Goal: Information Seeking & Learning: Learn about a topic

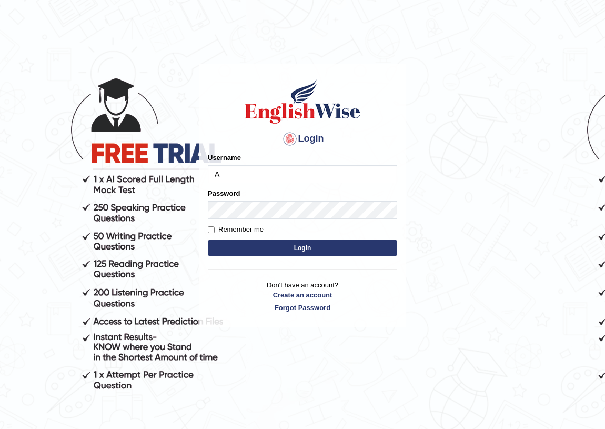
type input "AntoninoL"
click at [284, 247] on button "Login" at bounding box center [302, 248] width 189 height 16
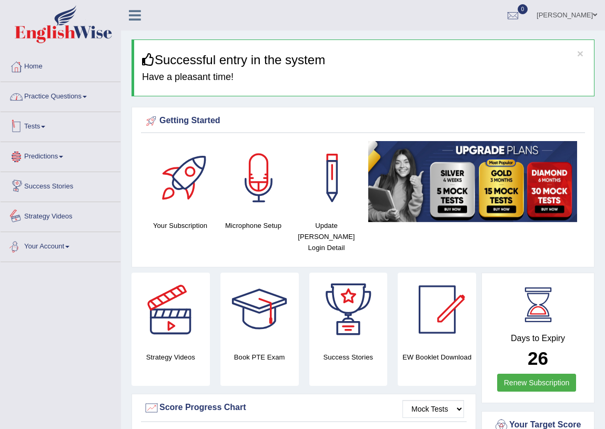
click at [70, 97] on link "Practice Questions" at bounding box center [61, 95] width 120 height 26
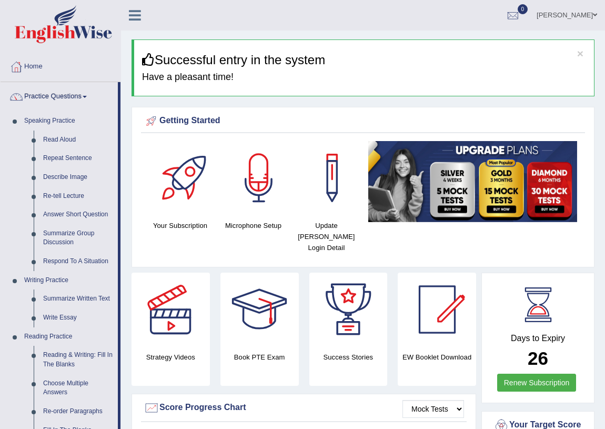
click at [253, 176] on div at bounding box center [259, 178] width 74 height 74
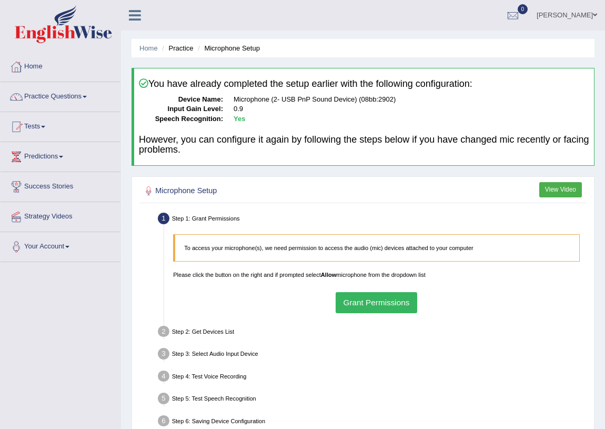
click at [358, 299] on button "Grant Permissions" at bounding box center [377, 302] width 82 height 21
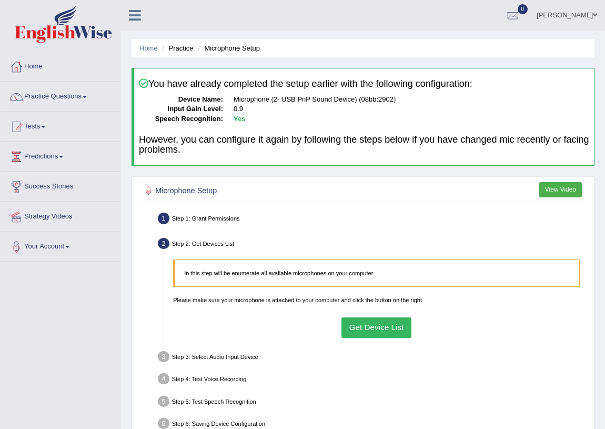
click at [363, 328] on button "Get Device List" at bounding box center [377, 327] width 70 height 21
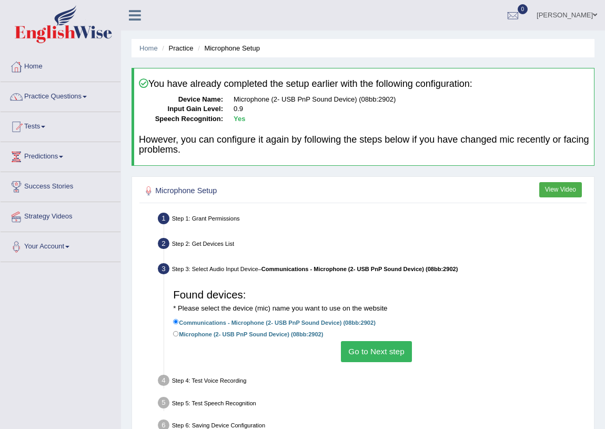
scroll to position [95, 0]
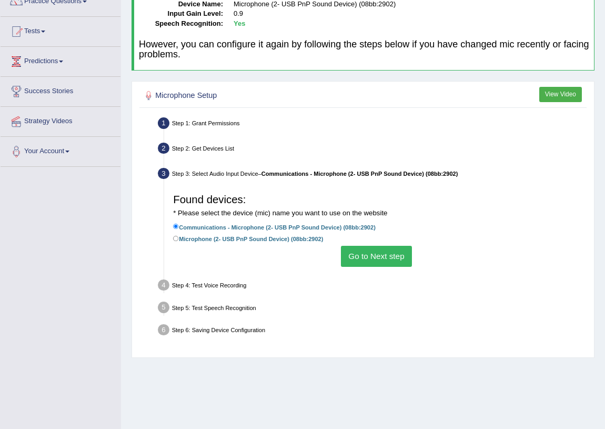
click at [262, 242] on label "Microphone (2- USB PnP Sound Device) (08bb:2902)" at bounding box center [248, 239] width 150 height 10
click at [179, 242] on input "Microphone (2- USB PnP Sound Device) (08bb:2902)" at bounding box center [176, 239] width 6 height 6
radio input "true"
click at [351, 248] on button "Go to Next step" at bounding box center [376, 256] width 71 height 21
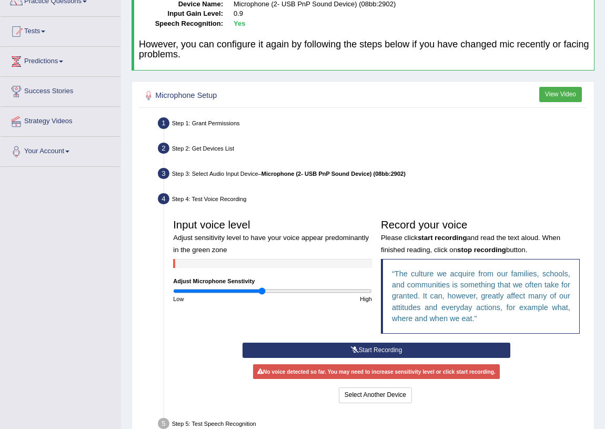
scroll to position [172, 0]
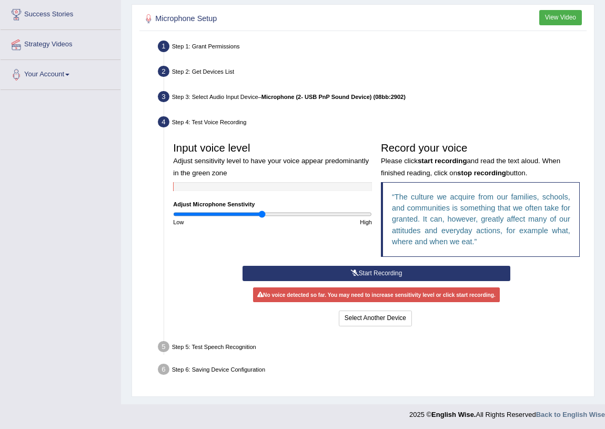
click at [352, 274] on icon at bounding box center [355, 273] width 8 height 6
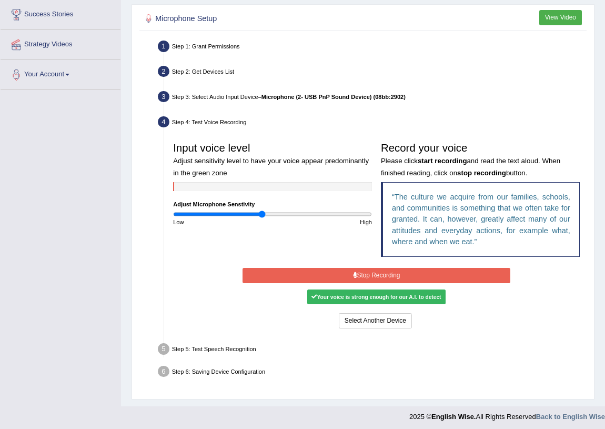
click at [363, 272] on button "Stop Recording" at bounding box center [377, 275] width 268 height 15
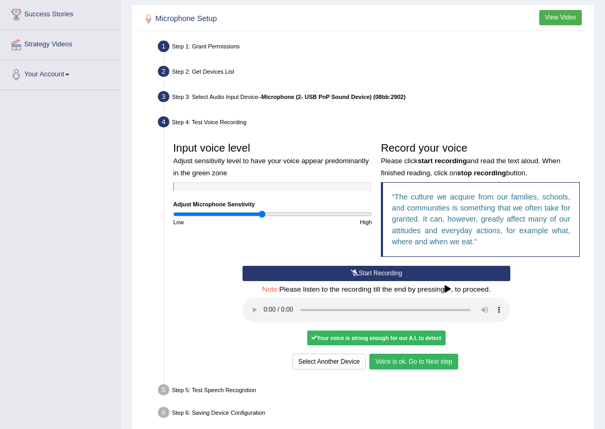
click at [417, 358] on button "Voice is ok. Go to Next step" at bounding box center [413, 361] width 88 height 15
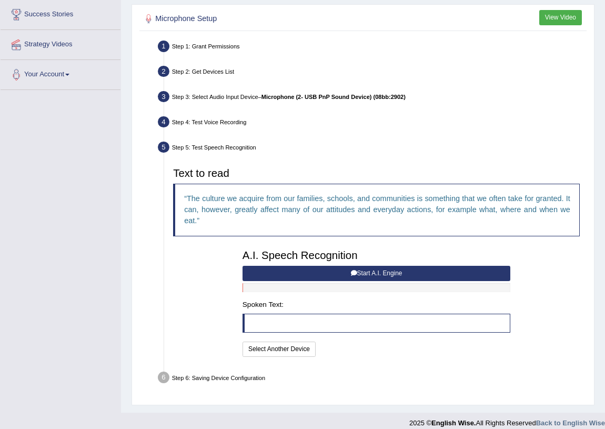
click at [298, 273] on button "Start A.I. Engine" at bounding box center [377, 273] width 268 height 15
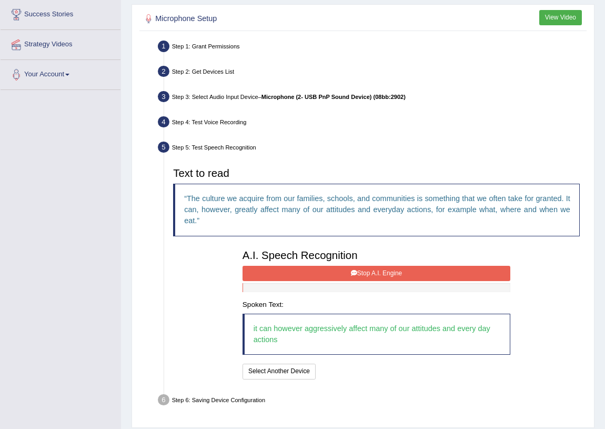
click at [355, 272] on icon at bounding box center [354, 273] width 6 height 6
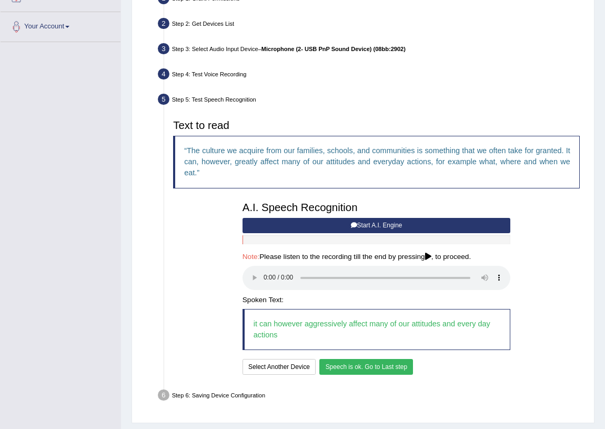
scroll to position [247, 0]
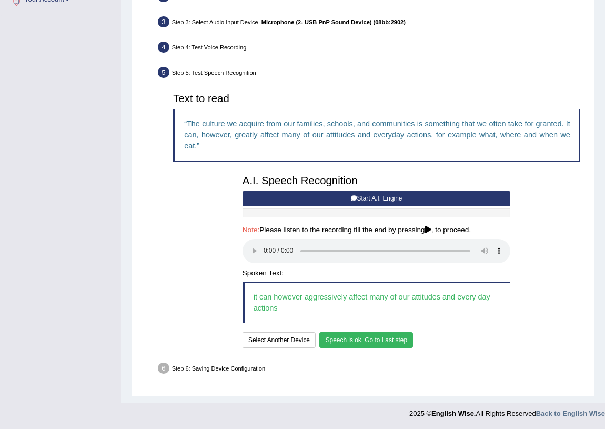
click at [356, 339] on button "Speech is ok. Go to Last step" at bounding box center [366, 339] width 94 height 15
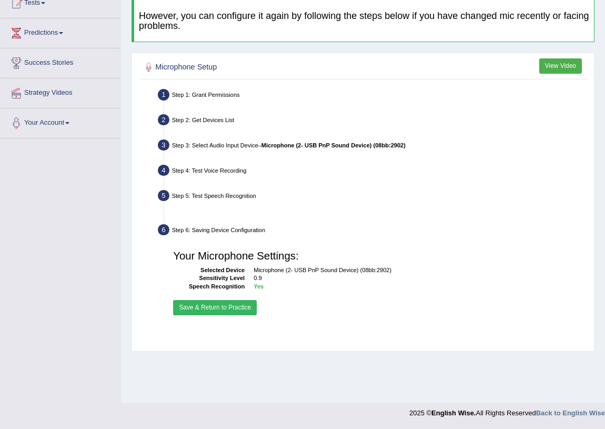
scroll to position [123, 0]
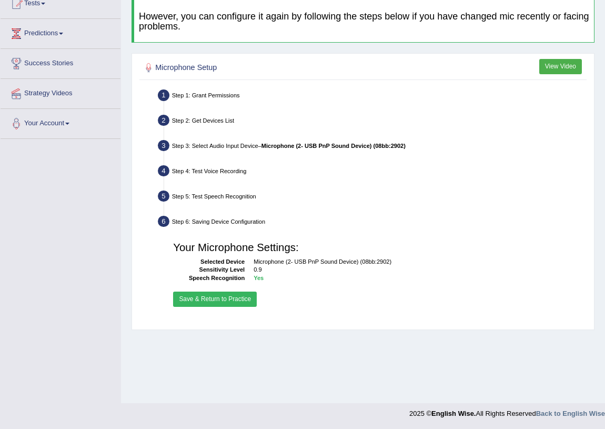
click at [238, 295] on button "Save & Return to Practice" at bounding box center [215, 299] width 84 height 15
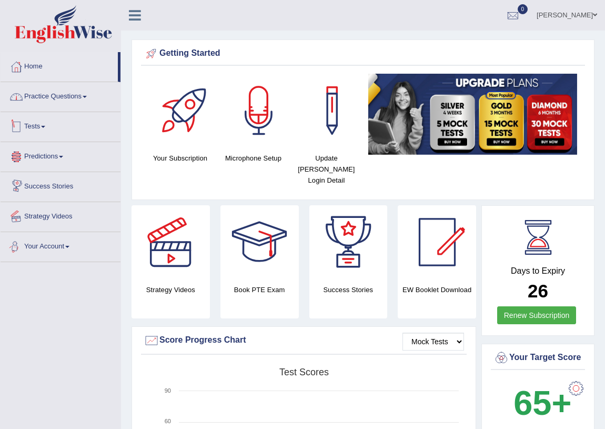
click at [67, 98] on link "Practice Questions" at bounding box center [61, 95] width 120 height 26
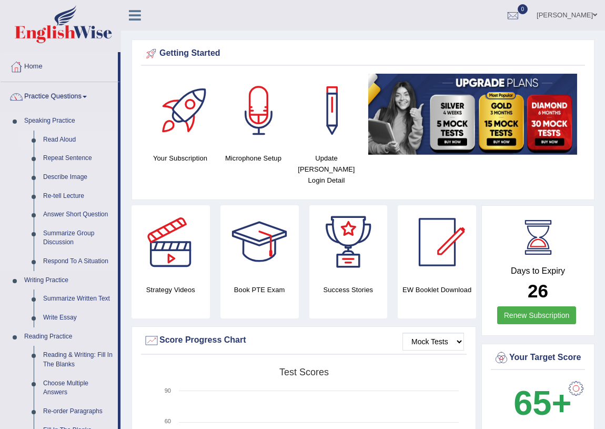
click at [63, 142] on link "Read Aloud" at bounding box center [77, 140] width 79 height 19
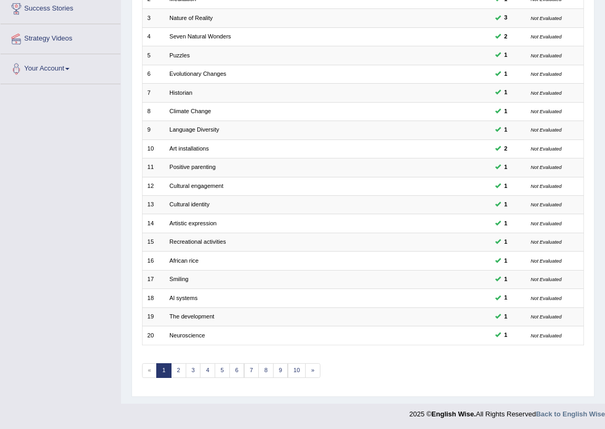
scroll to position [178, 0]
click at [208, 369] on link "4" at bounding box center [207, 370] width 15 height 15
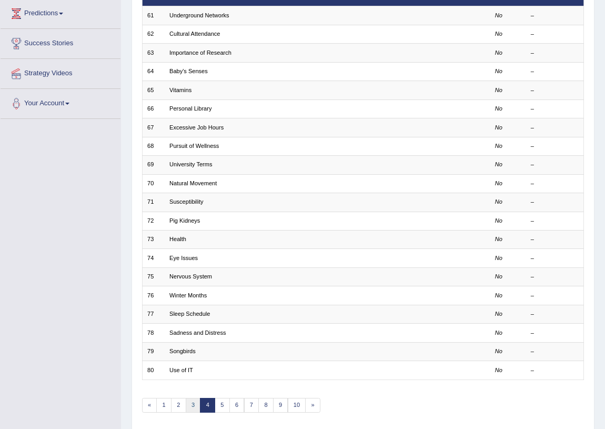
click at [190, 401] on link "3" at bounding box center [193, 405] width 15 height 15
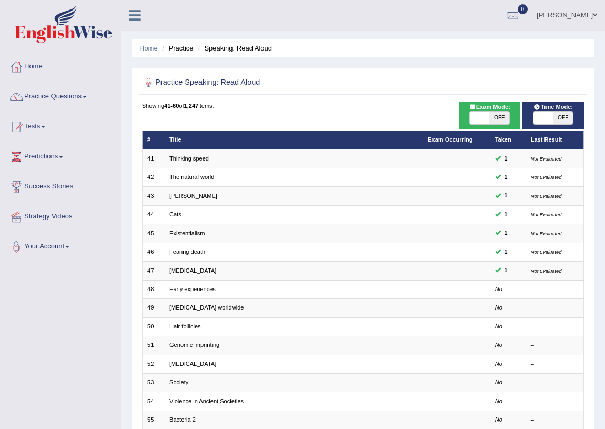
click at [200, 280] on td "Early experiences" at bounding box center [294, 289] width 258 height 18
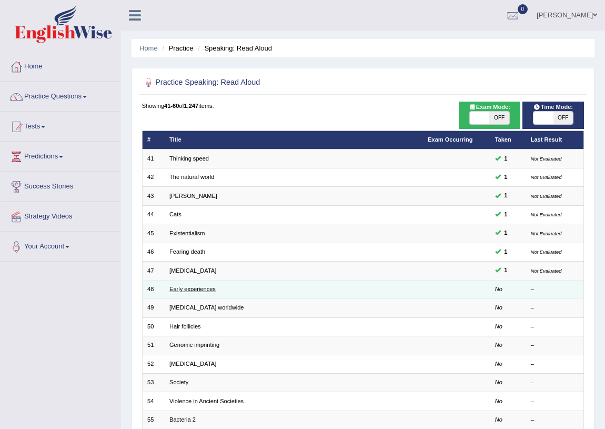
click at [197, 286] on link "Early experiences" at bounding box center [192, 289] width 46 height 6
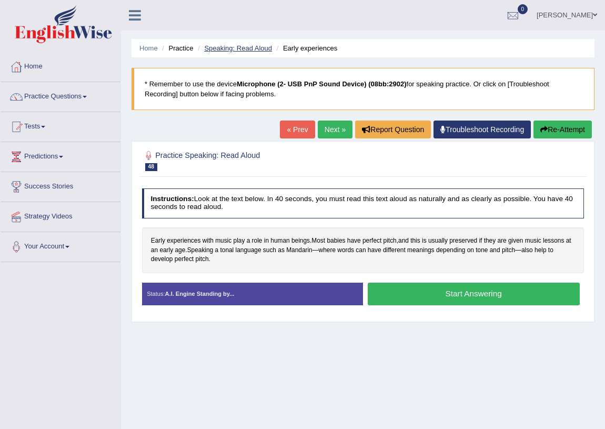
click at [227, 45] on link "Speaking: Read Aloud" at bounding box center [238, 48] width 68 height 8
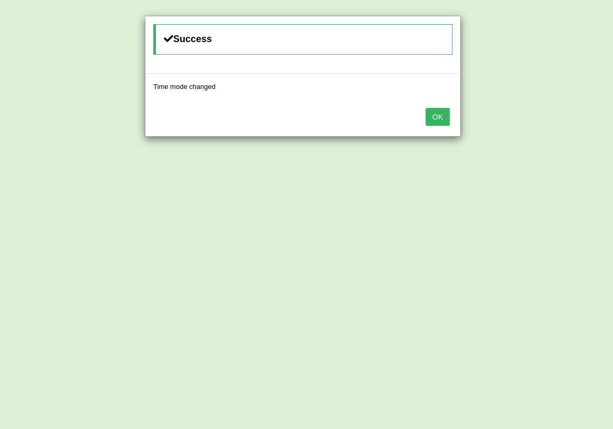
click at [444, 118] on button "OK" at bounding box center [437, 117] width 24 height 18
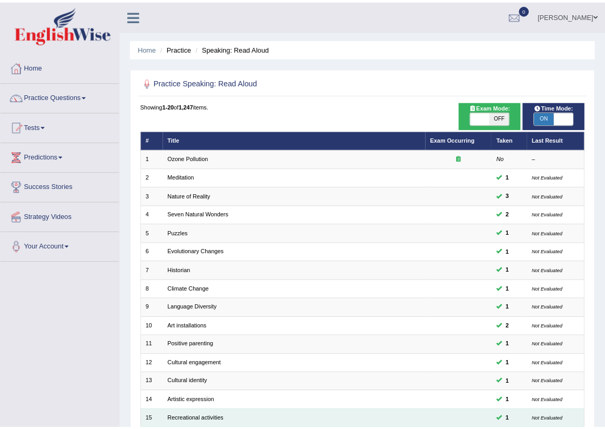
scroll to position [143, 0]
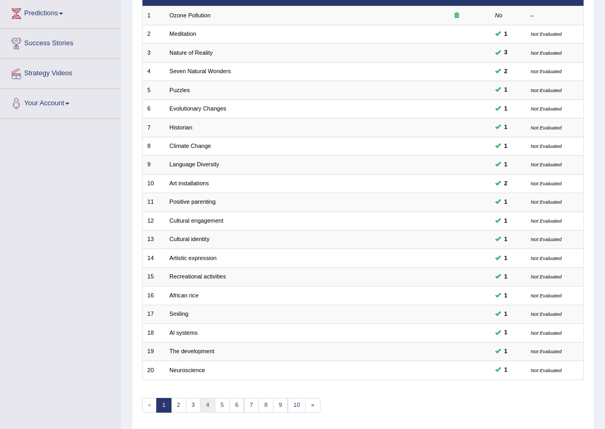
click at [207, 400] on link "4" at bounding box center [207, 405] width 15 height 15
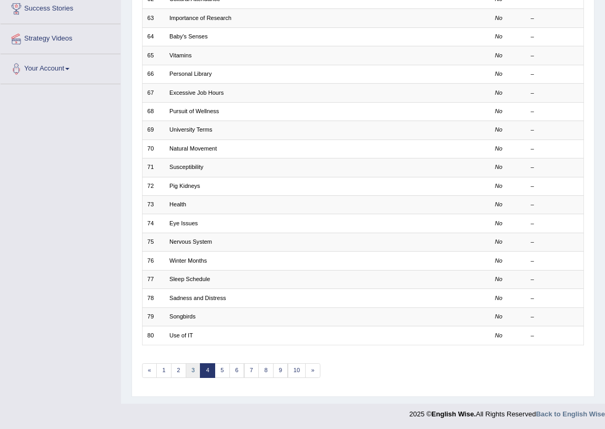
click at [189, 363] on link "3" at bounding box center [193, 370] width 15 height 15
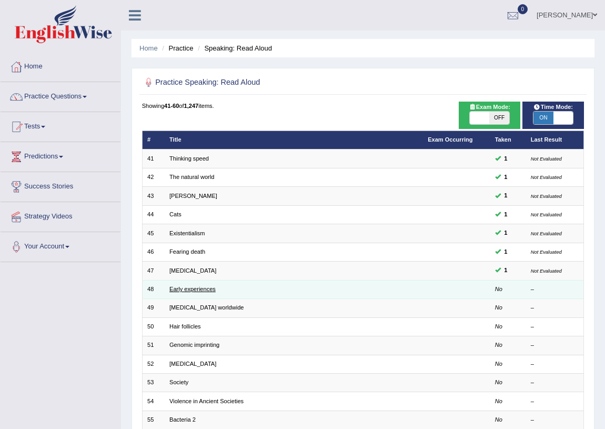
click at [206, 286] on link "Early experiences" at bounding box center [192, 289] width 46 height 6
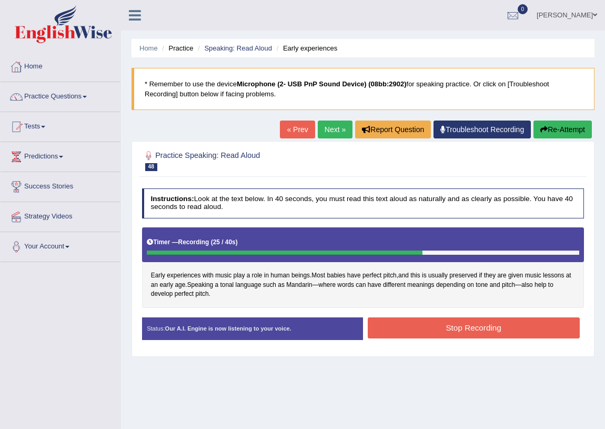
click at [428, 322] on button "Stop Recording" at bounding box center [474, 327] width 212 height 21
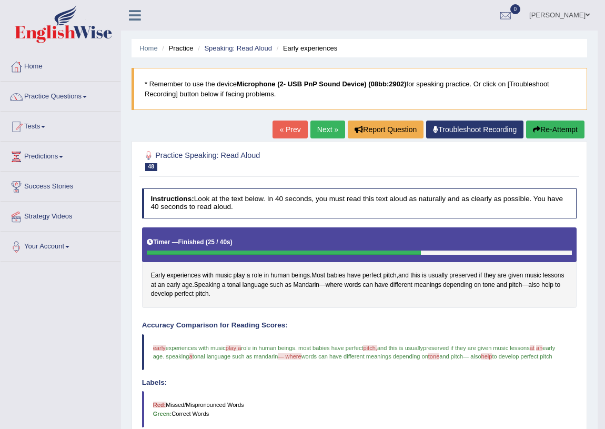
click at [326, 132] on link "Next »" at bounding box center [327, 130] width 35 height 18
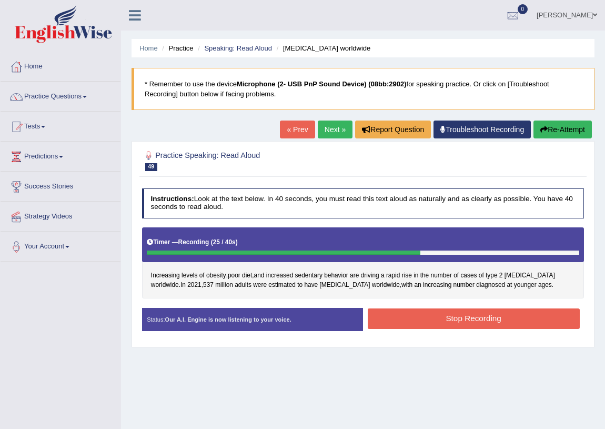
click at [460, 318] on button "Stop Recording" at bounding box center [474, 318] width 212 height 21
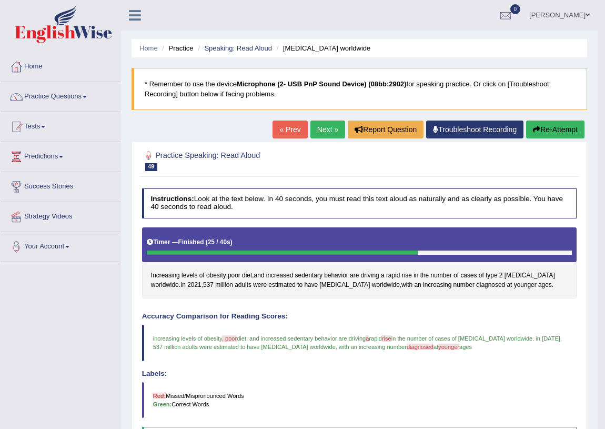
click at [319, 126] on link "Next »" at bounding box center [327, 130] width 35 height 18
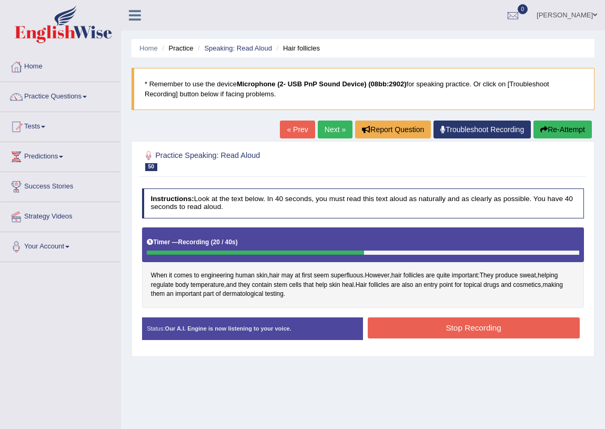
click at [547, 133] on button "Re-Attempt" at bounding box center [563, 130] width 58 height 18
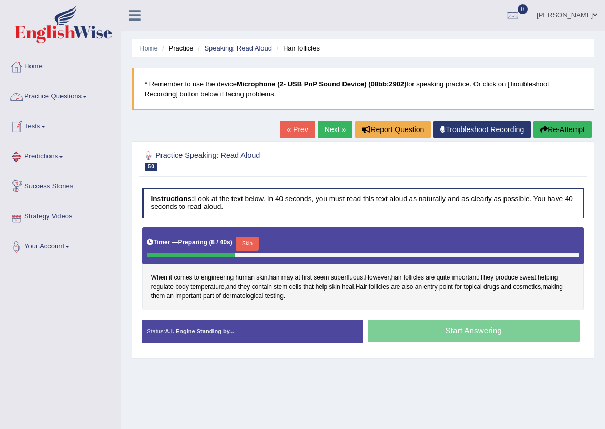
click at [36, 136] on link "Tests" at bounding box center [61, 125] width 120 height 26
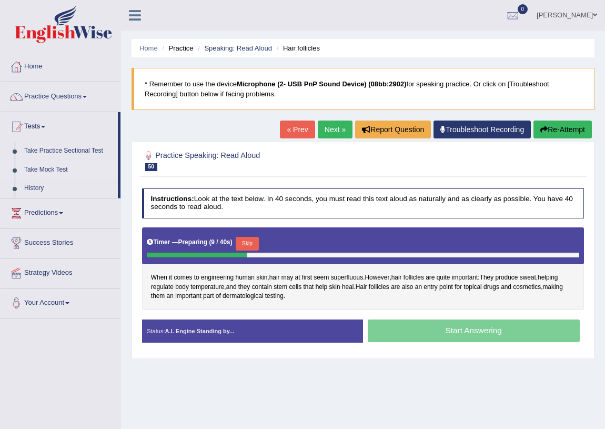
click at [39, 168] on link "Take Mock Test" at bounding box center [68, 169] width 98 height 19
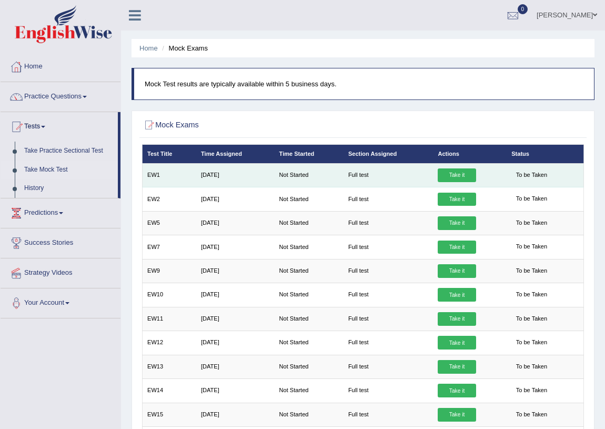
click at [448, 174] on link "Take it" at bounding box center [457, 175] width 38 height 14
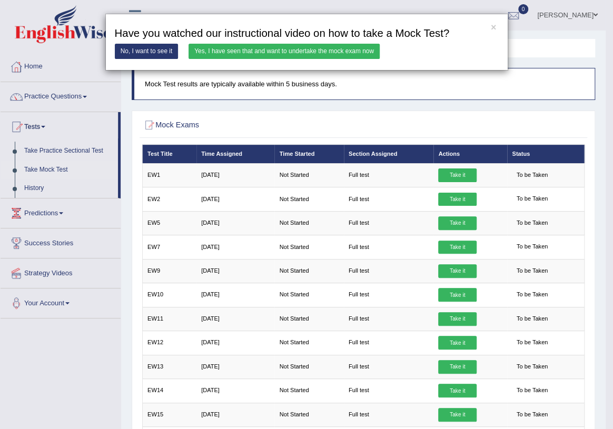
click at [257, 52] on link "Yes, I have seen that and want to undertake the mock exam now" at bounding box center [283, 51] width 191 height 15
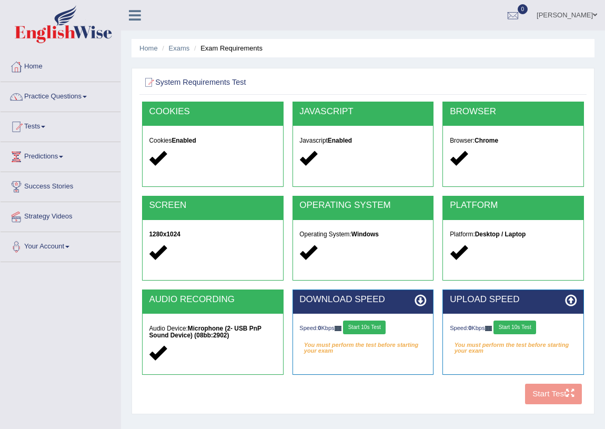
scroll to position [47, 0]
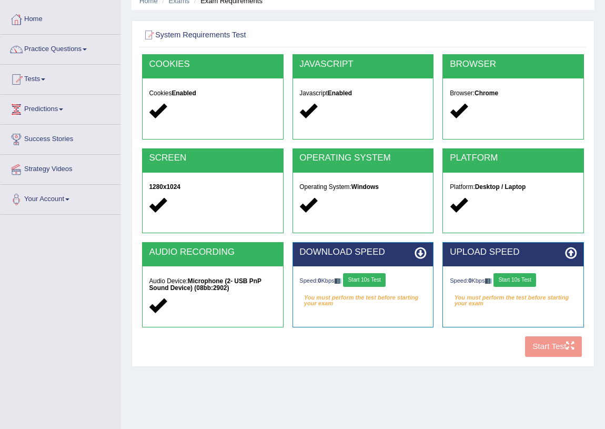
click at [367, 276] on button "Start 10s Test" at bounding box center [364, 280] width 43 height 14
click at [520, 279] on button "Start 10s Test" at bounding box center [515, 280] width 43 height 14
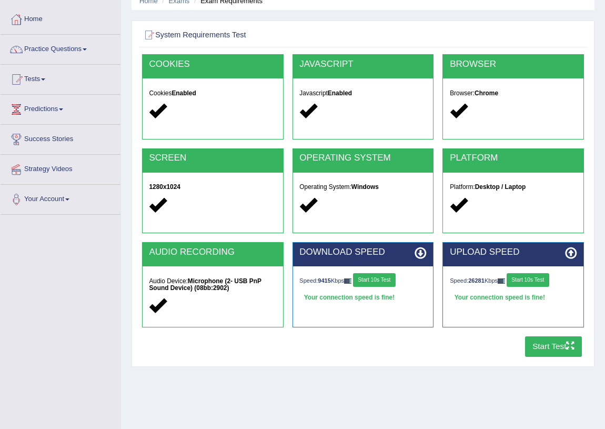
click at [553, 342] on button "Start Test" at bounding box center [553, 346] width 57 height 21
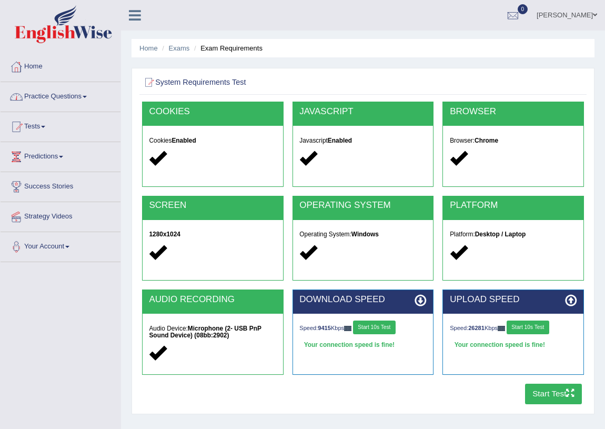
click at [57, 105] on link "Practice Questions" at bounding box center [61, 95] width 120 height 26
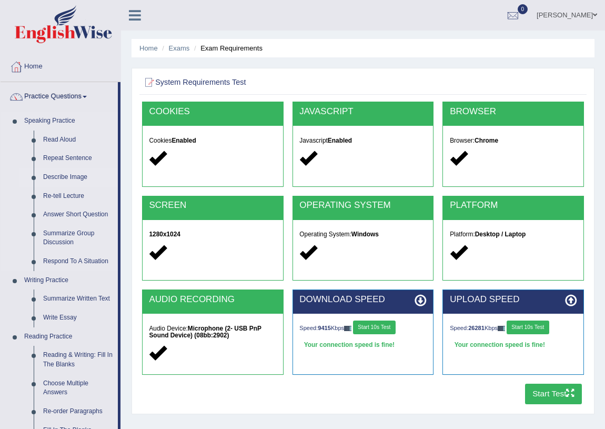
click at [54, 174] on link "Describe Image" at bounding box center [77, 177] width 79 height 19
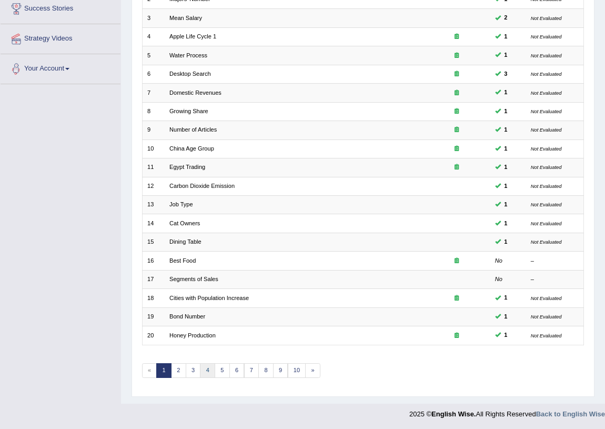
click at [204, 368] on link "4" at bounding box center [207, 370] width 15 height 15
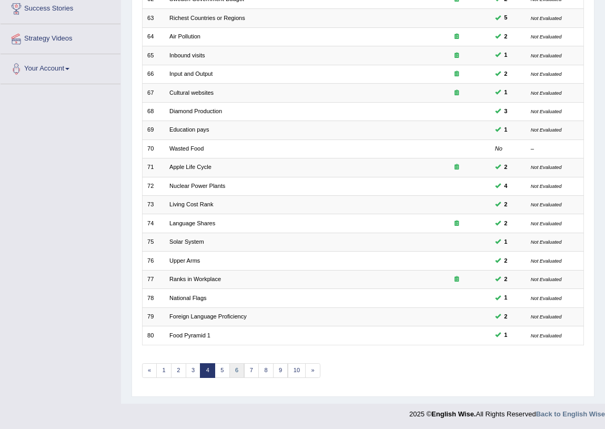
click at [229, 365] on link "6" at bounding box center [236, 370] width 15 height 15
click at [223, 369] on link "5" at bounding box center [222, 370] width 15 height 15
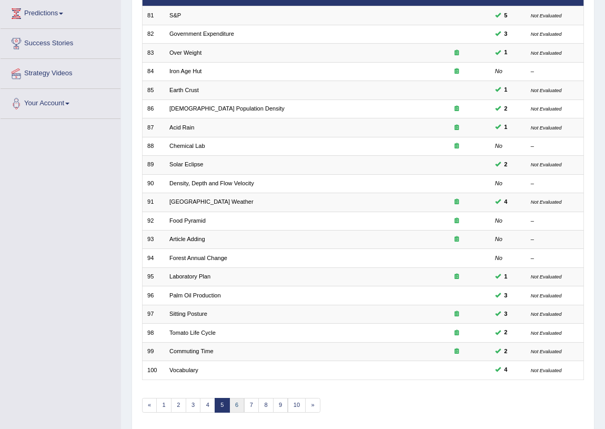
click at [240, 405] on link "6" at bounding box center [236, 405] width 15 height 15
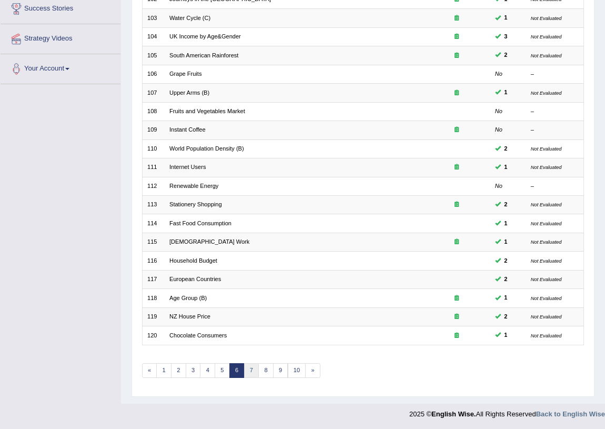
click at [253, 368] on link "7" at bounding box center [251, 370] width 15 height 15
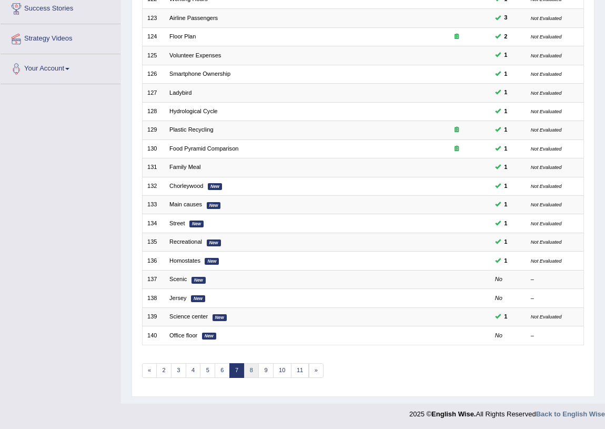
click at [251, 365] on link "8" at bounding box center [251, 370] width 15 height 15
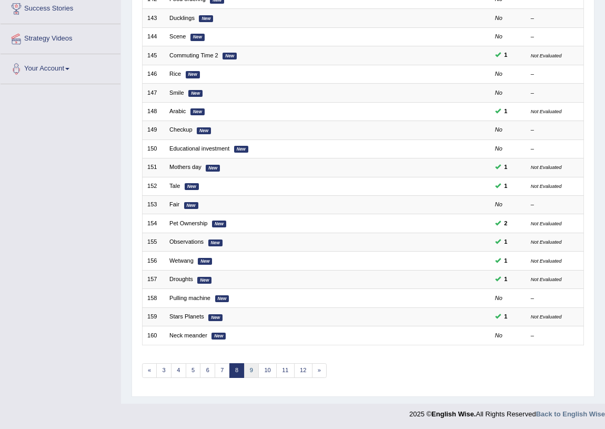
click at [252, 374] on link "9" at bounding box center [251, 370] width 15 height 15
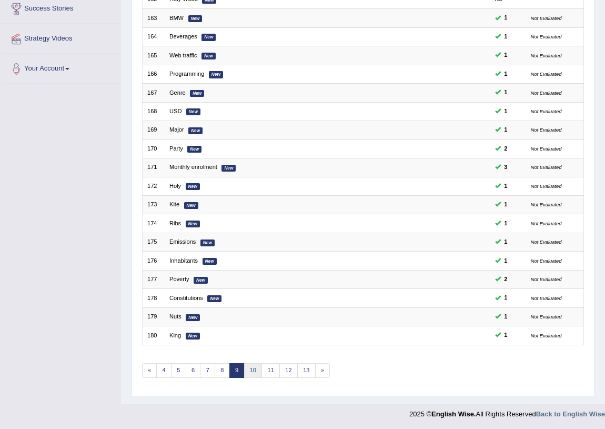
click at [252, 370] on link "10" at bounding box center [253, 370] width 18 height 15
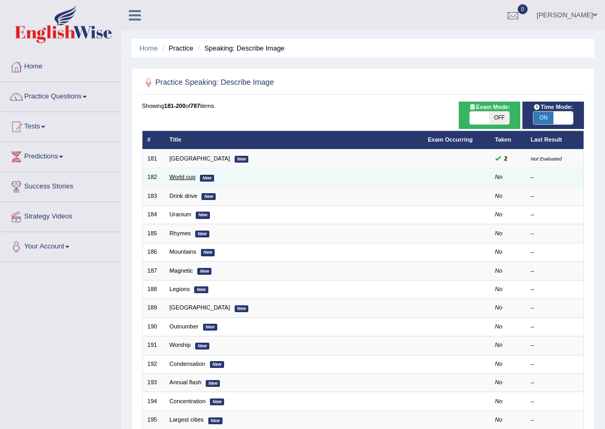
click at [189, 174] on link "World cup" at bounding box center [182, 177] width 26 height 6
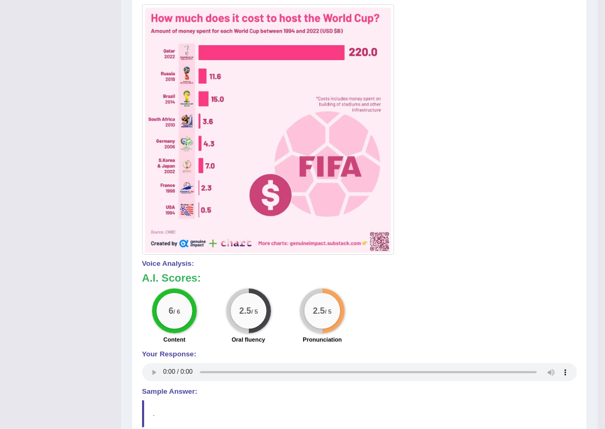
scroll to position [75, 0]
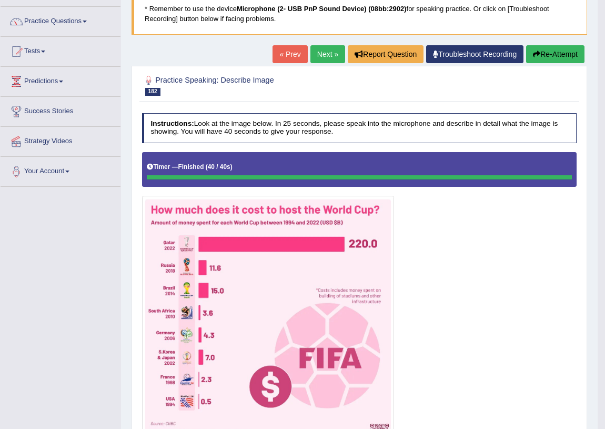
click at [546, 52] on button "Re-Attempt" at bounding box center [555, 54] width 58 height 18
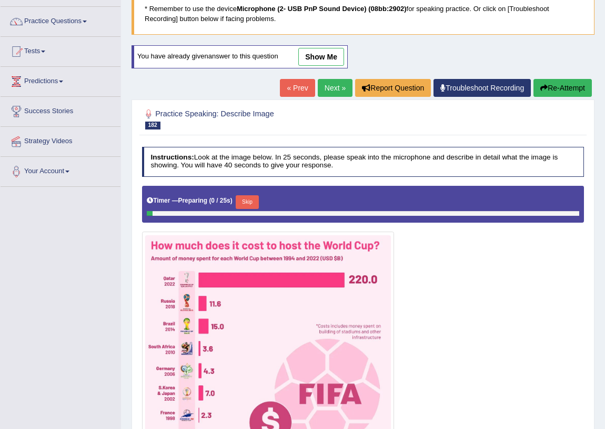
scroll to position [171, 0]
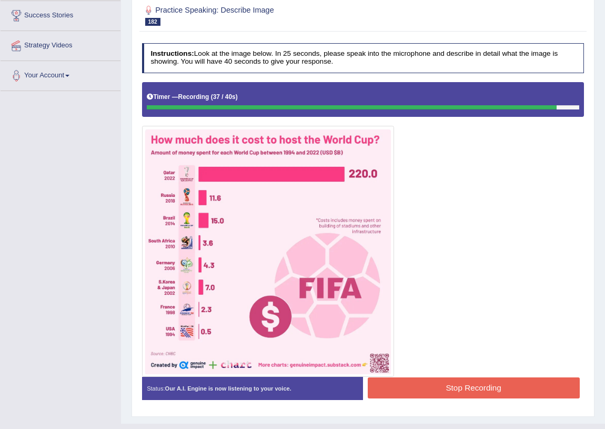
click at [468, 384] on button "Stop Recording" at bounding box center [474, 387] width 212 height 21
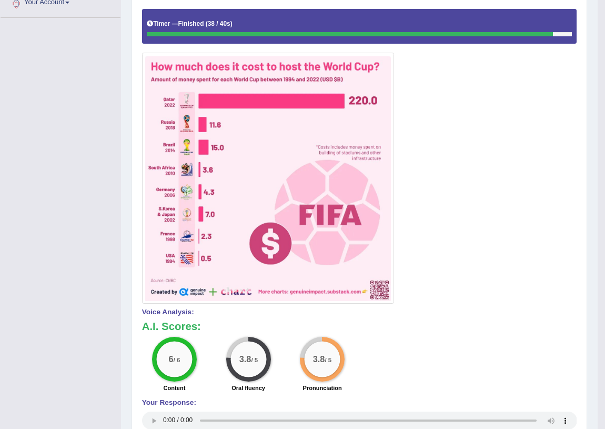
scroll to position [0, 0]
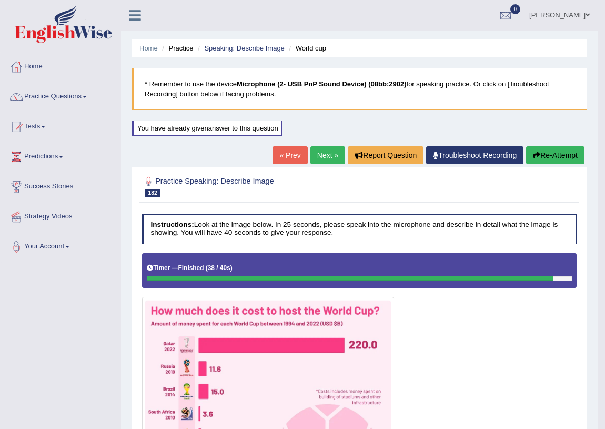
click at [326, 162] on link "Next »" at bounding box center [327, 155] width 35 height 18
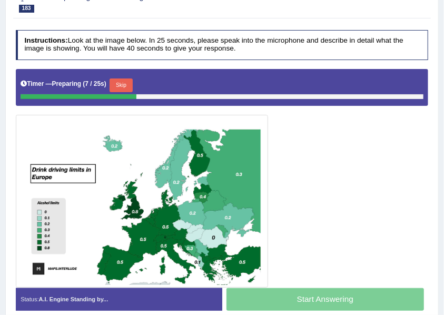
scroll to position [194, 0]
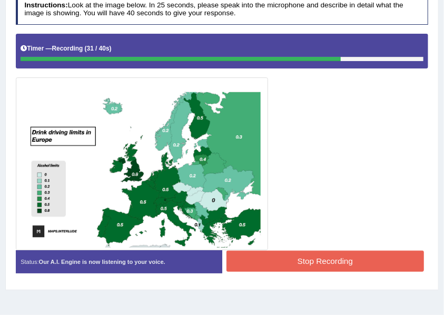
click at [307, 254] on button "Stop Recording" at bounding box center [324, 260] width 197 height 21
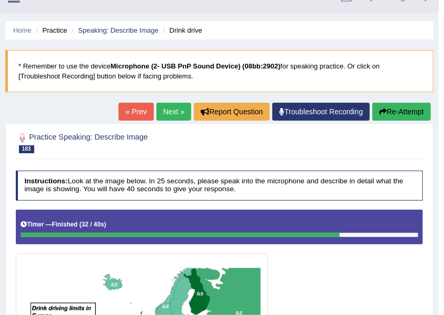
scroll to position [0, 0]
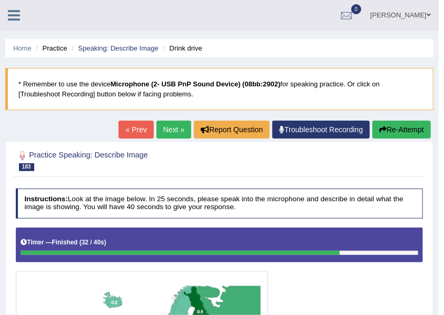
click at [175, 127] on link "Next »" at bounding box center [173, 130] width 35 height 18
